Goal: Task Accomplishment & Management: Complete application form

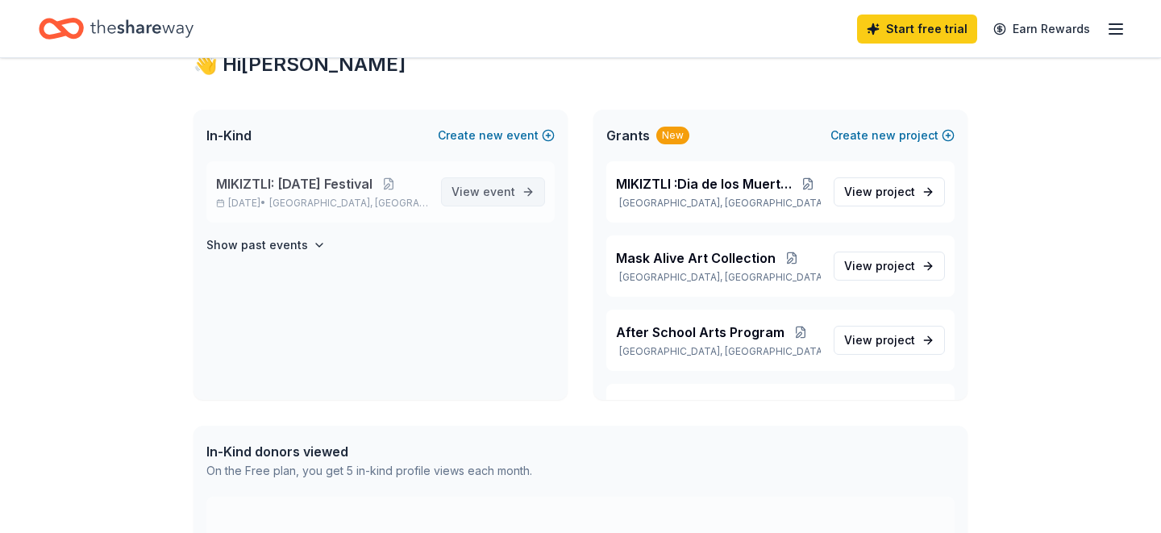
scroll to position [6, 0]
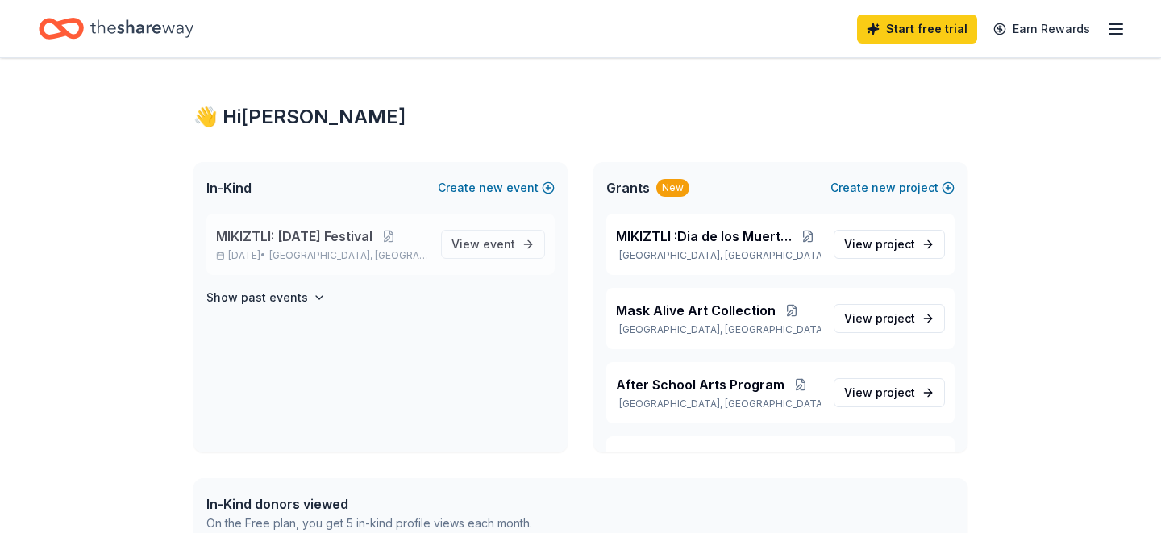
click at [325, 236] on span "MIKIZTLI: [DATE] Festival" at bounding box center [294, 236] width 156 height 19
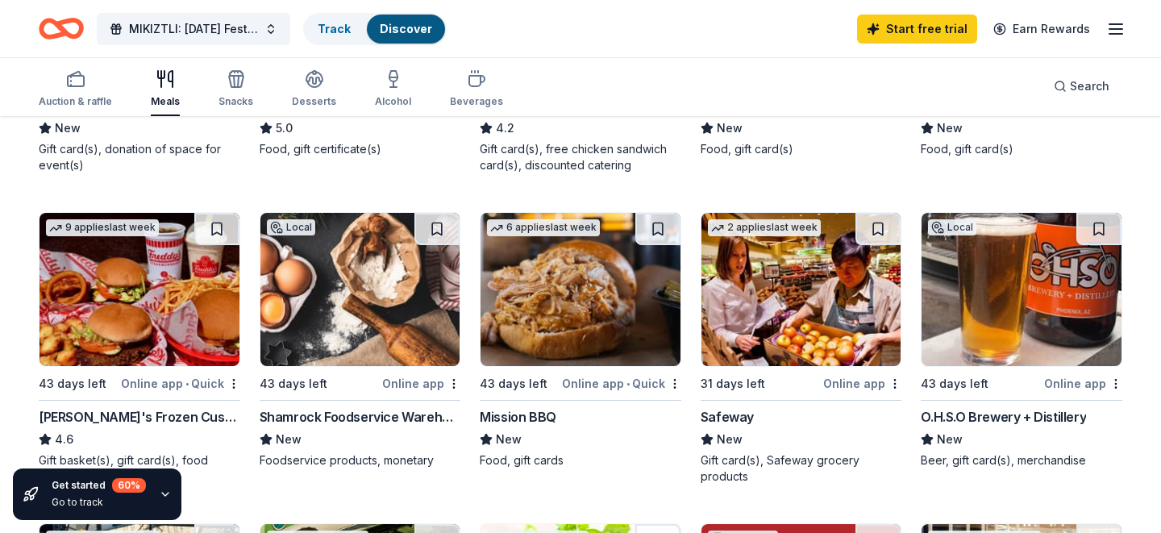
scroll to position [401, 0]
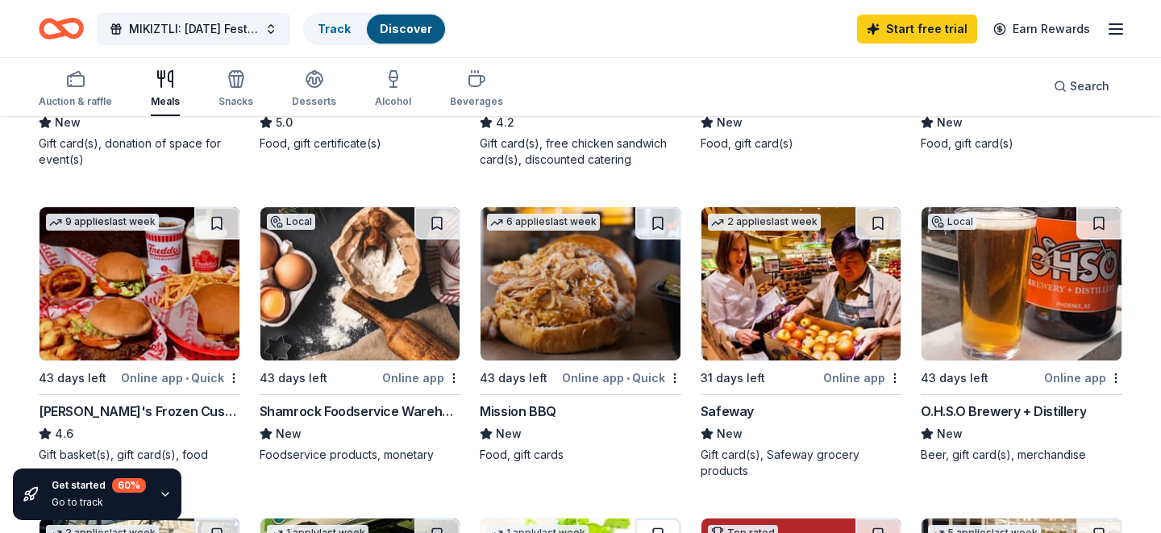
click at [354, 301] on img at bounding box center [360, 283] width 200 height 153
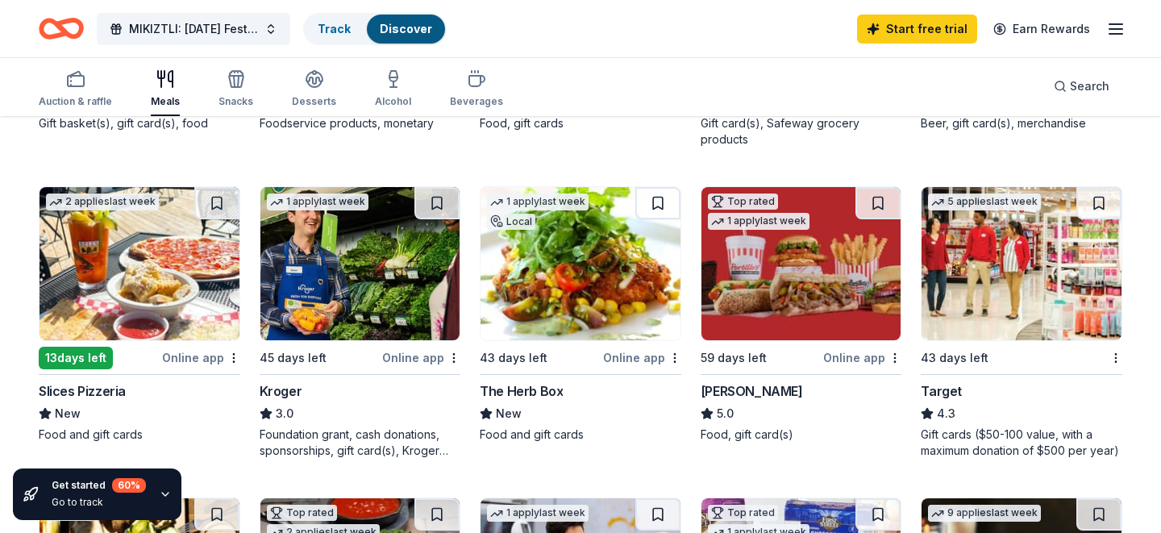
scroll to position [735, 0]
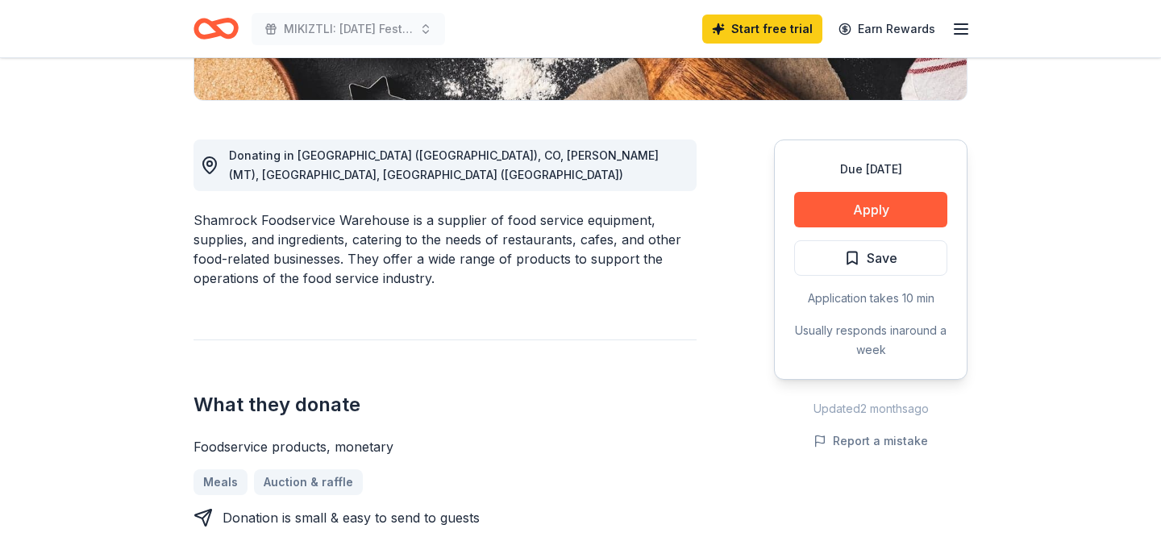
scroll to position [379, 0]
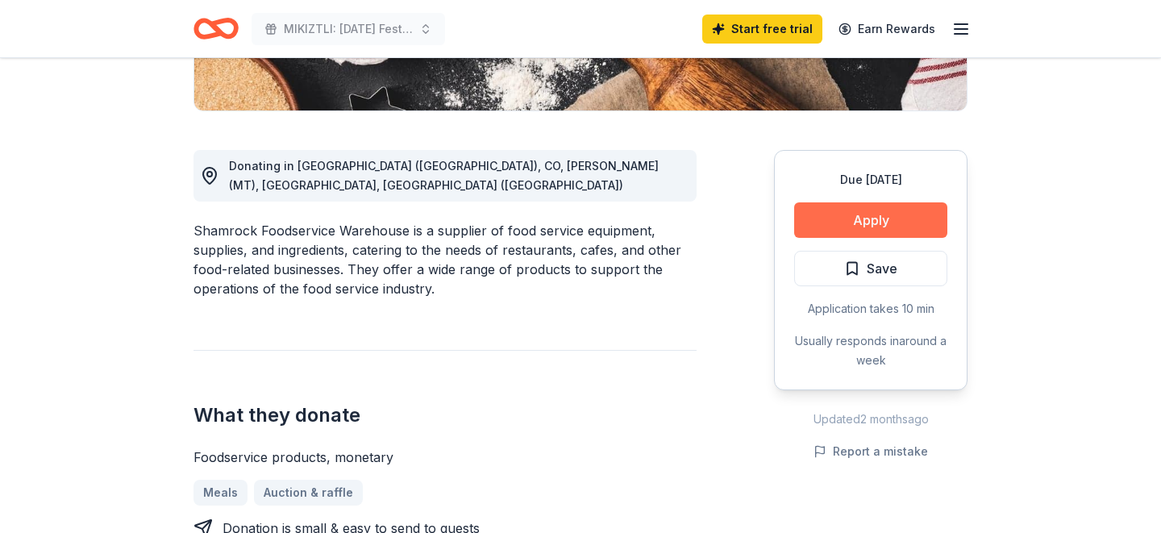
click at [906, 223] on button "Apply" at bounding box center [870, 219] width 153 height 35
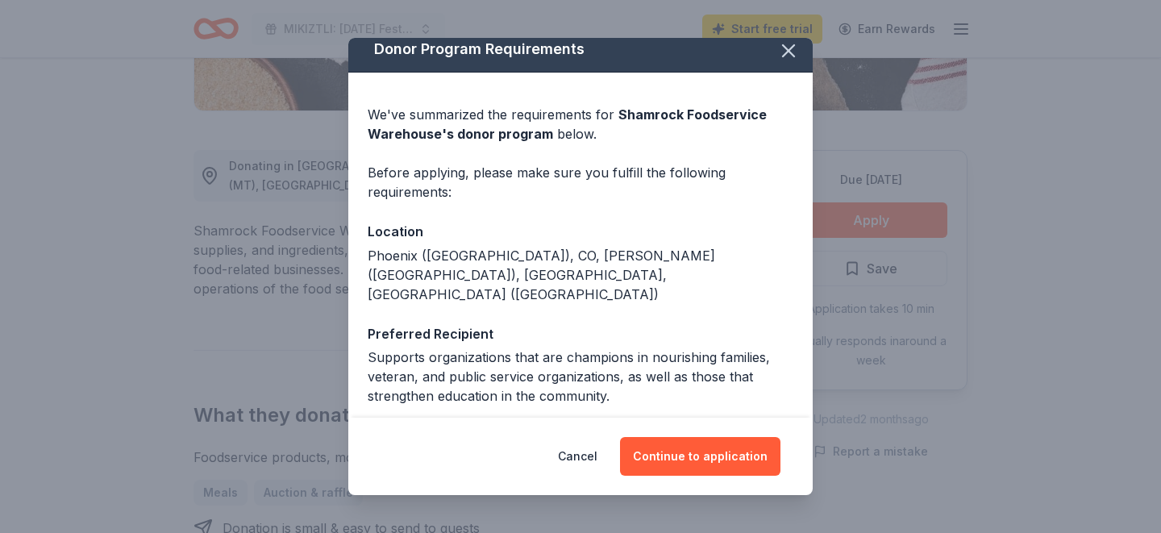
scroll to position [0, 0]
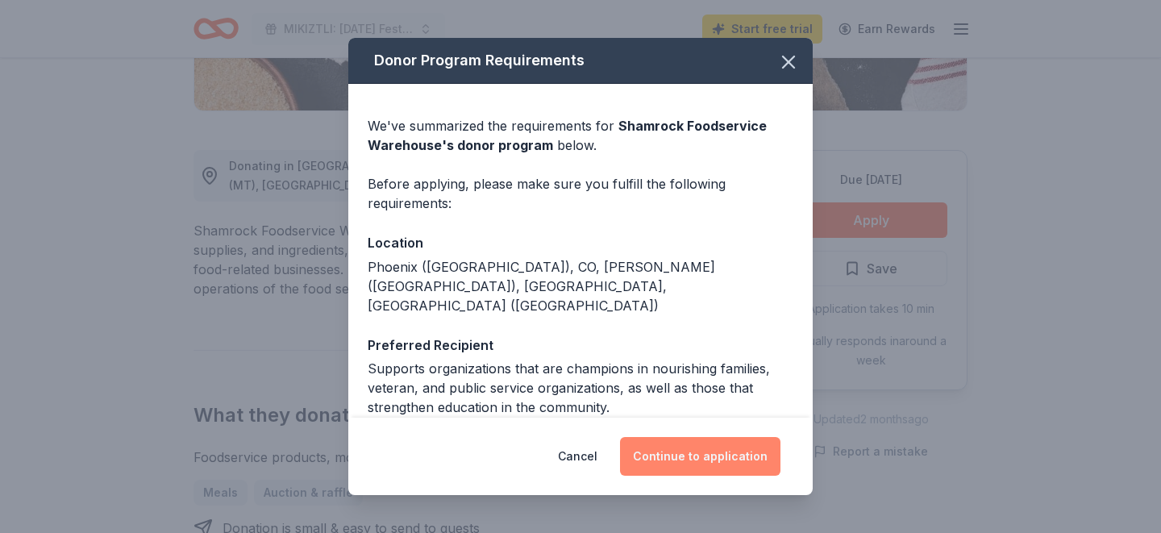
click at [726, 456] on button "Continue to application" at bounding box center [700, 456] width 160 height 39
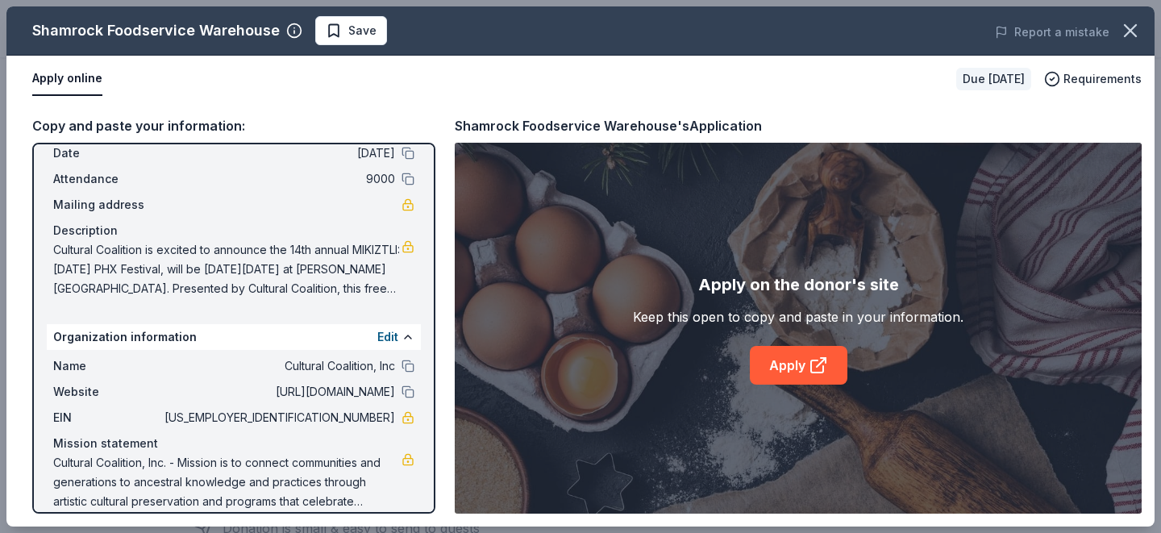
scroll to position [90, 0]
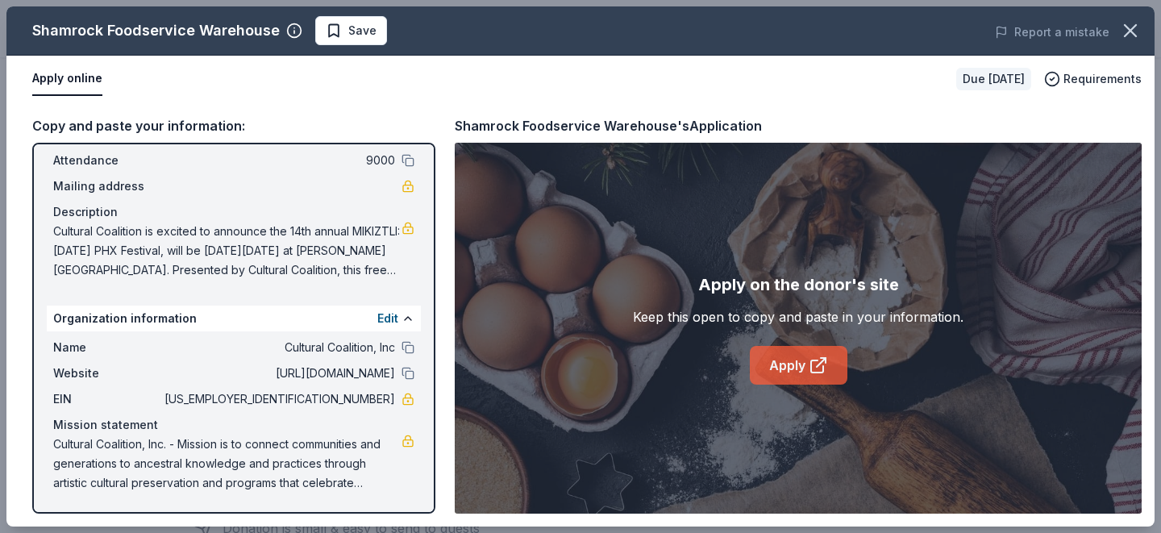
click at [785, 367] on link "Apply" at bounding box center [799, 365] width 98 height 39
